Goal: Information Seeking & Learning: Check status

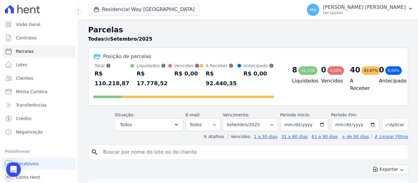
select select
click at [359, 13] on p "Ver opções" at bounding box center [364, 12] width 83 height 5
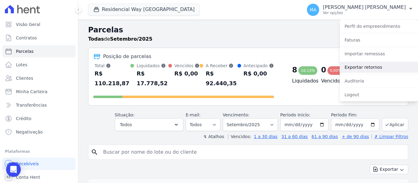
click at [356, 69] on link "Exportar retornos" at bounding box center [378, 67] width 78 height 11
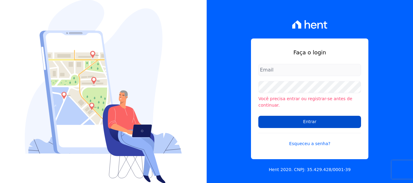
type input "marisa.pierotte@dnaconstrutora.com.br"
click at [291, 118] on input "Entrar" at bounding box center [309, 122] width 103 height 12
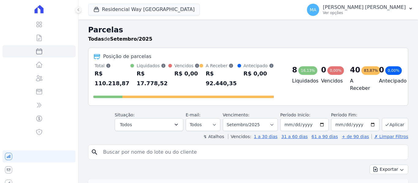
select select
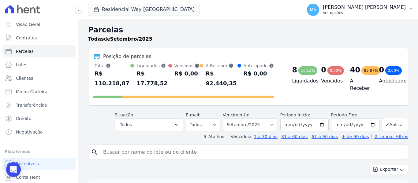
click at [316, 11] on span "MA" at bounding box center [312, 10] width 7 height 4
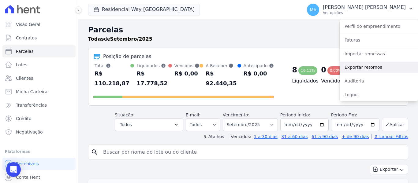
click at [356, 69] on link "Exportar retornos" at bounding box center [378, 67] width 78 height 11
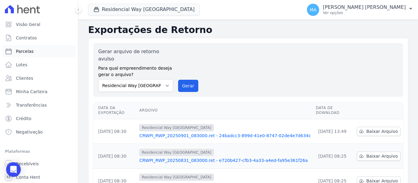
click at [20, 52] on span "Parcelas" at bounding box center [25, 51] width 18 height 6
select select
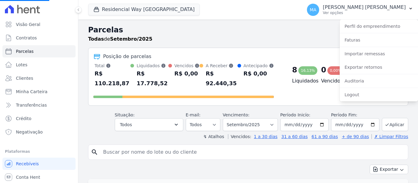
click at [160, 148] on input "search" at bounding box center [252, 152] width 306 height 12
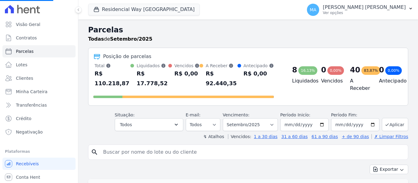
select select
click at [149, 146] on input "search" at bounding box center [252, 152] width 306 height 12
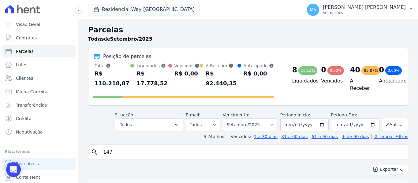
type input "147"
select select
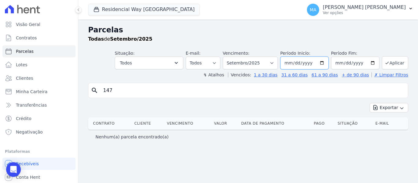
click at [326, 64] on input "2025-09-01" at bounding box center [304, 63] width 48 height 13
type input "[DATE]"
click at [395, 63] on button "Aplicar" at bounding box center [395, 62] width 26 height 13
select select
